Goal: Information Seeking & Learning: Learn about a topic

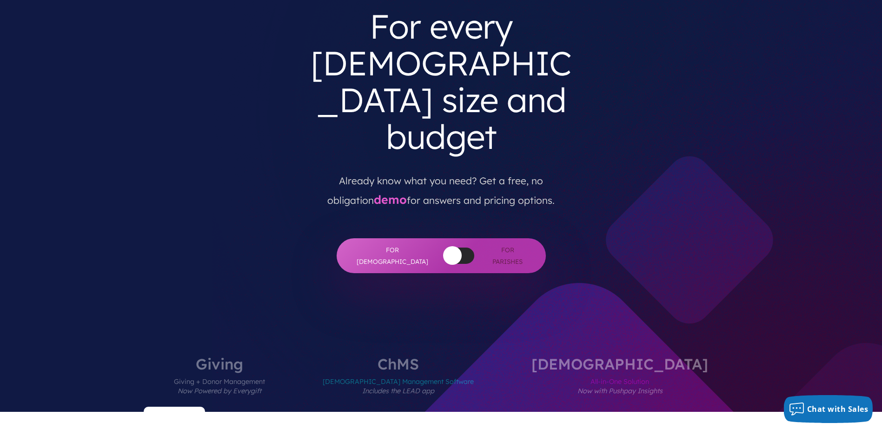
scroll to position [93, 0]
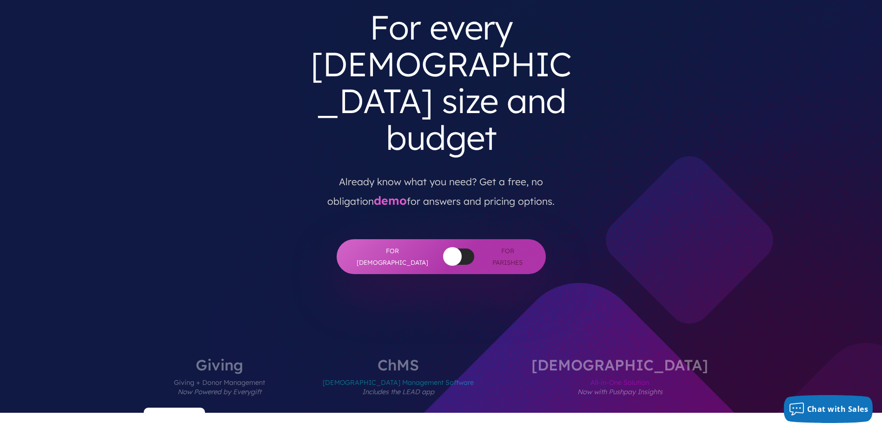
click at [451, 357] on label "[DEMOGRAPHIC_DATA] Management Software Includes the LEAD app" at bounding box center [398, 384] width 207 height 55
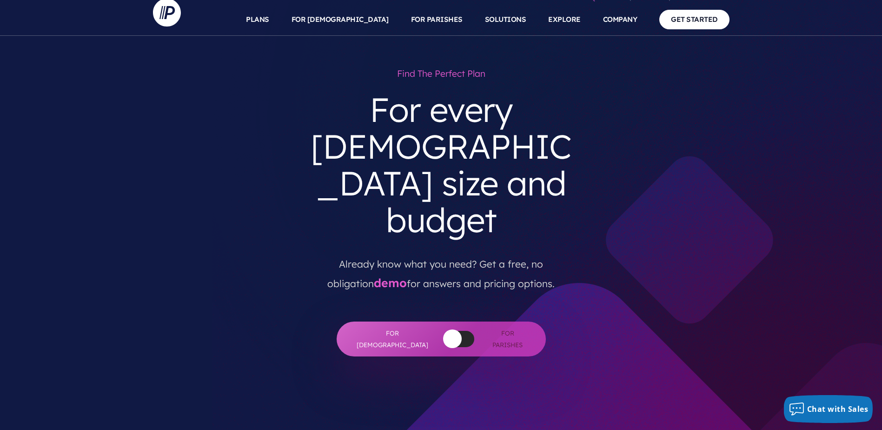
scroll to position [0, 0]
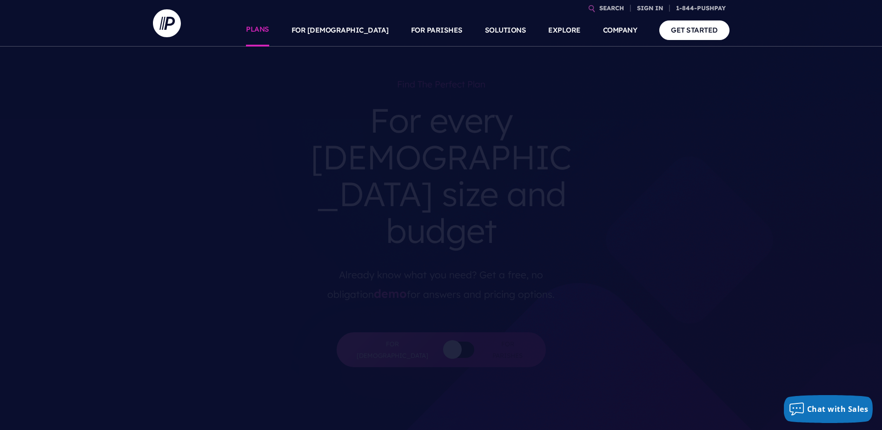
click at [269, 32] on link "PLANS" at bounding box center [257, 30] width 23 height 33
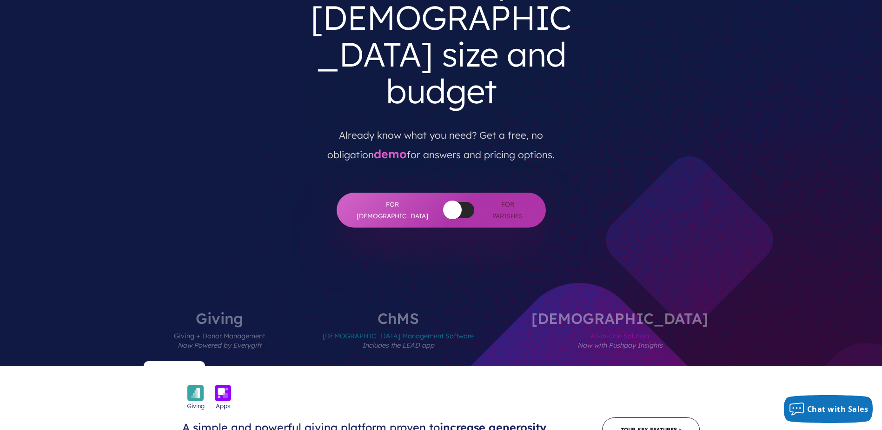
click at [488, 199] on span "For Parishes" at bounding box center [507, 210] width 39 height 23
drag, startPoint x: 438, startPoint y: 140, endPoint x: 458, endPoint y: 141, distance: 20.5
click at [458, 202] on div at bounding box center [459, 210] width 31 height 16
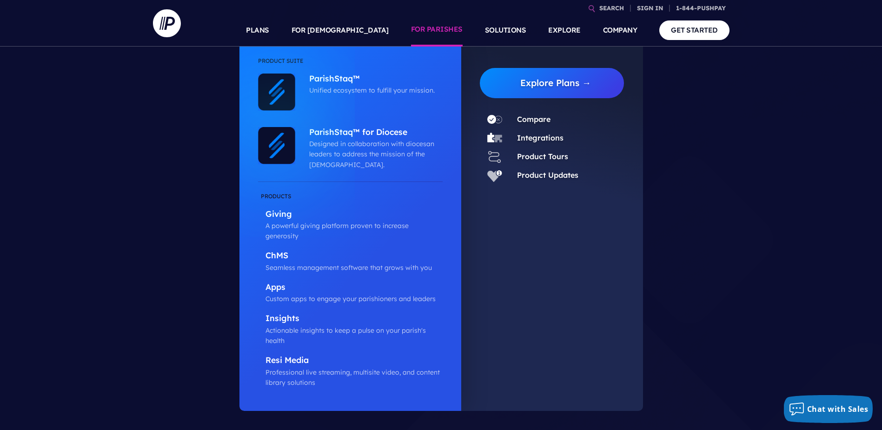
click at [431, 37] on link "FOR PARISHES" at bounding box center [437, 30] width 52 height 33
click at [527, 156] on link "Product Tours" at bounding box center [542, 156] width 51 height 9
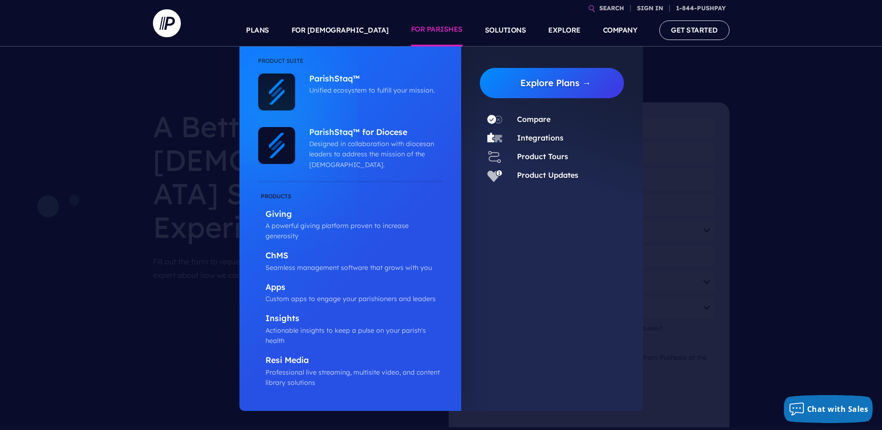
click at [437, 31] on link "FOR PARISHES" at bounding box center [437, 30] width 52 height 33
click at [550, 84] on link "Explore Plans →" at bounding box center [555, 81] width 137 height 30
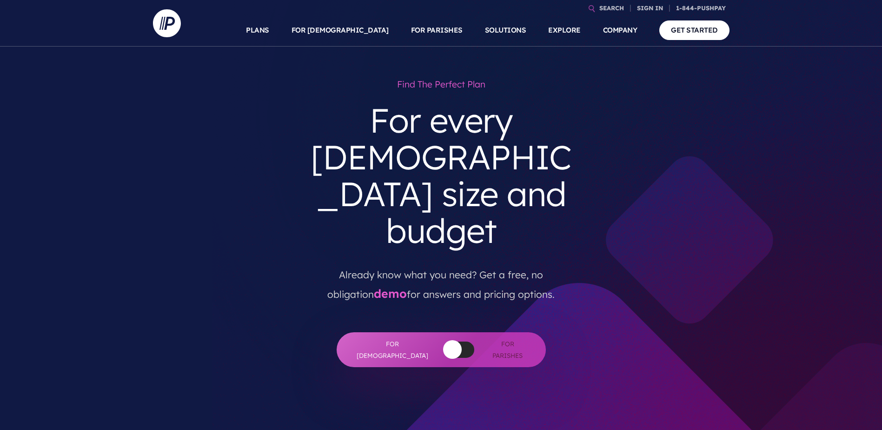
click at [493, 338] on span "For Parishes" at bounding box center [507, 349] width 39 height 23
drag, startPoint x: 427, startPoint y: 281, endPoint x: 485, endPoint y: 275, distance: 58.0
click at [485, 332] on div "For Churches For Parishes" at bounding box center [441, 349] width 209 height 35
drag, startPoint x: 429, startPoint y: 276, endPoint x: 455, endPoint y: 274, distance: 25.6
click at [455, 341] on div at bounding box center [459, 349] width 31 height 16
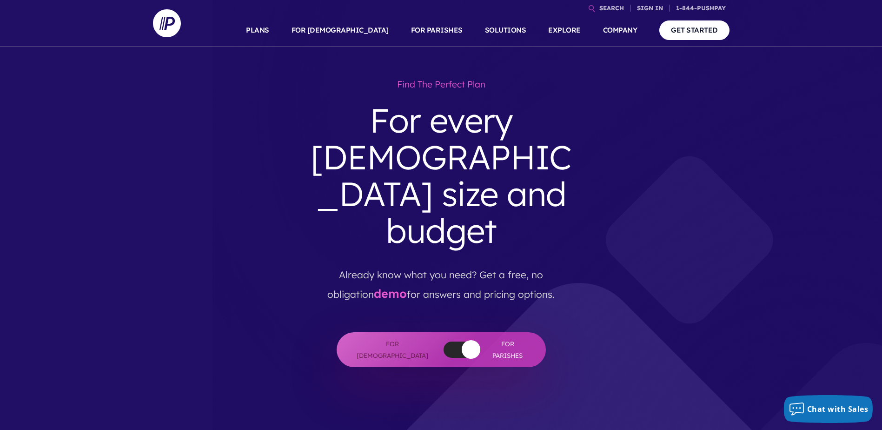
click at [462, 340] on button "button" at bounding box center [471, 349] width 19 height 19
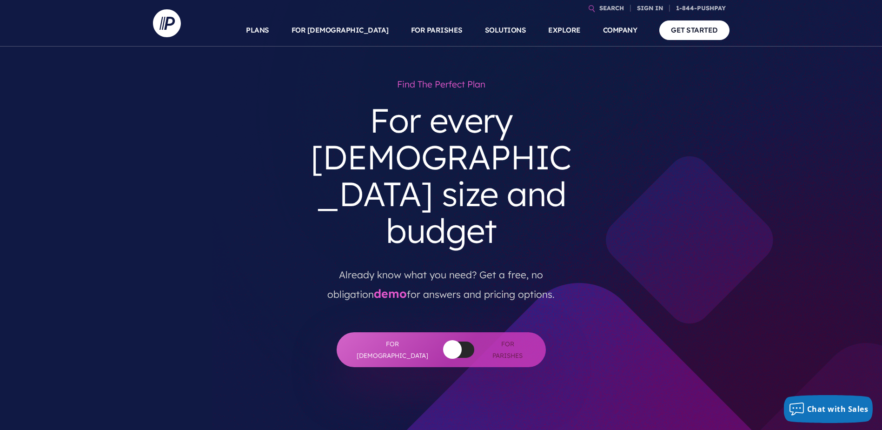
click at [455, 341] on div at bounding box center [459, 349] width 31 height 16
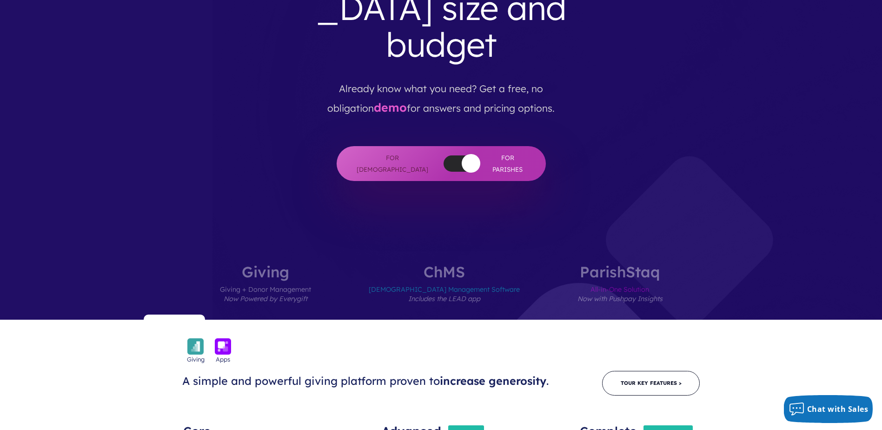
scroll to position [232, 0]
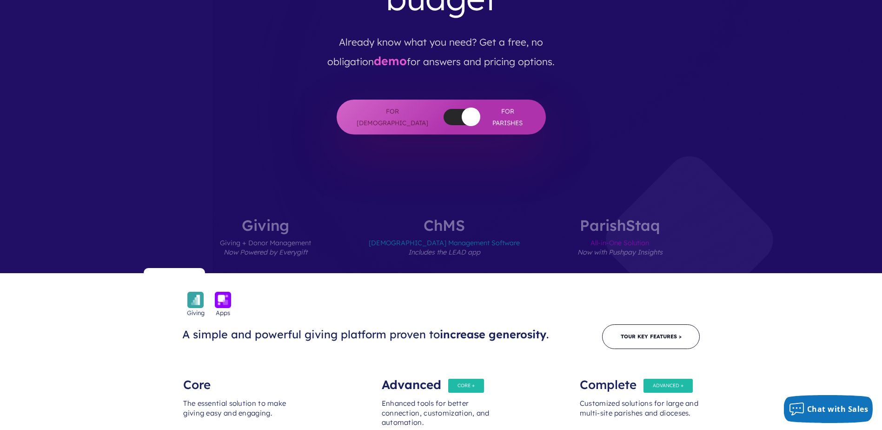
click at [453, 232] on span "Church Management Software Includes the LEAD app" at bounding box center [444, 252] width 151 height 40
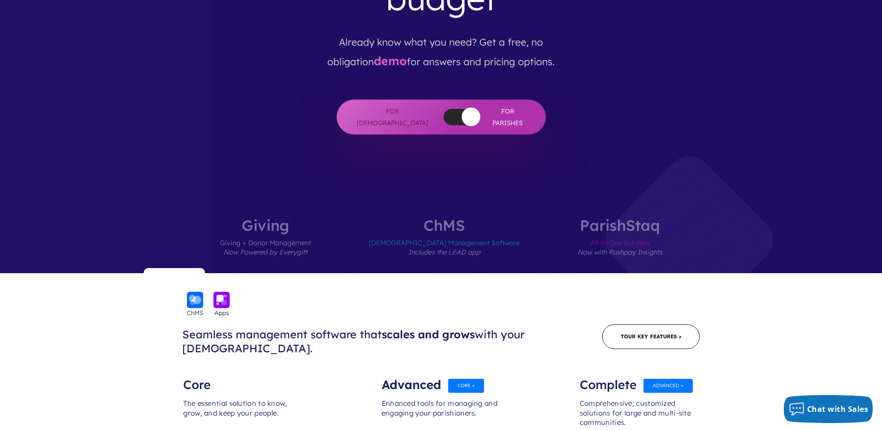
click at [570, 218] on label "ParishStaq All-in-One Solution Now with Pushpay Insights" at bounding box center [620, 245] width 141 height 55
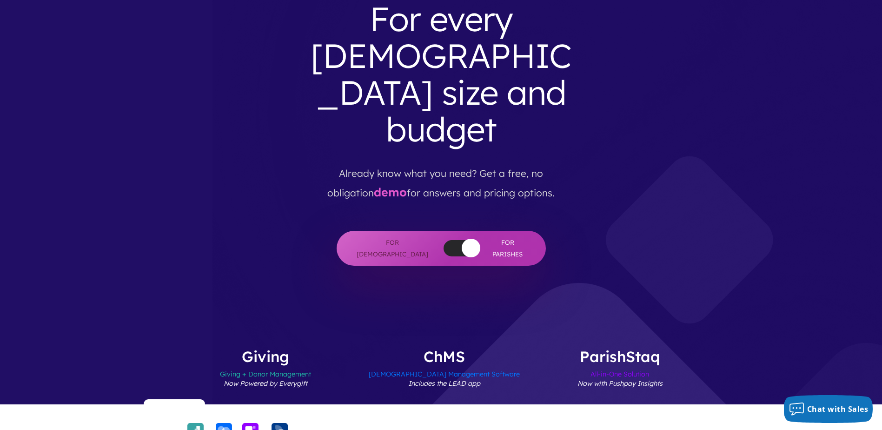
scroll to position [0, 0]
